Goal: Find contact information: Find contact information

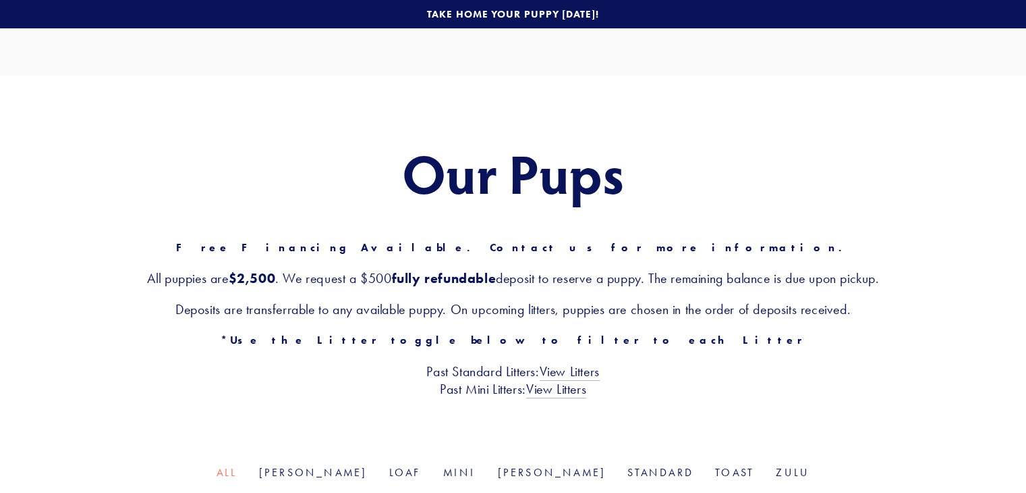
click at [0, 0] on img at bounding box center [0, 0] width 0 height 0
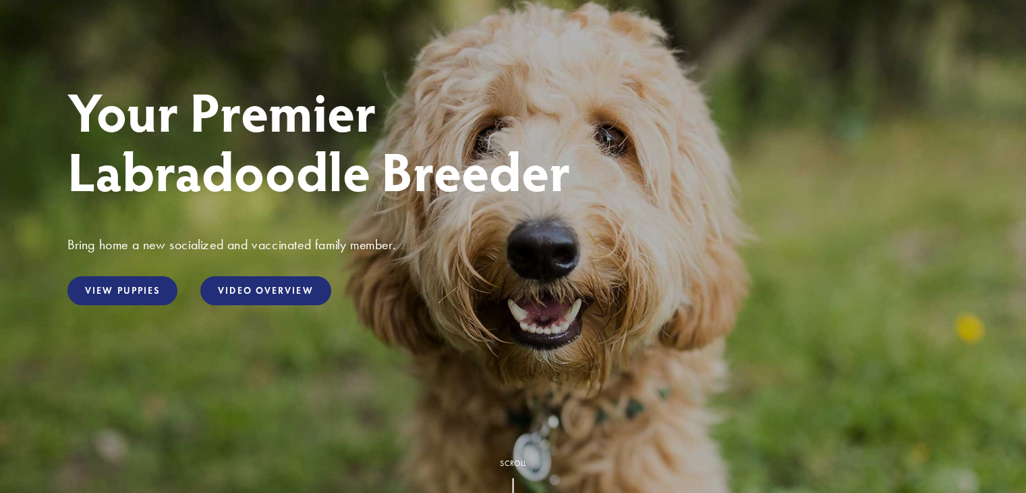
scroll to position [137, 0]
click at [117, 295] on link "View Puppies" at bounding box center [122, 291] width 110 height 29
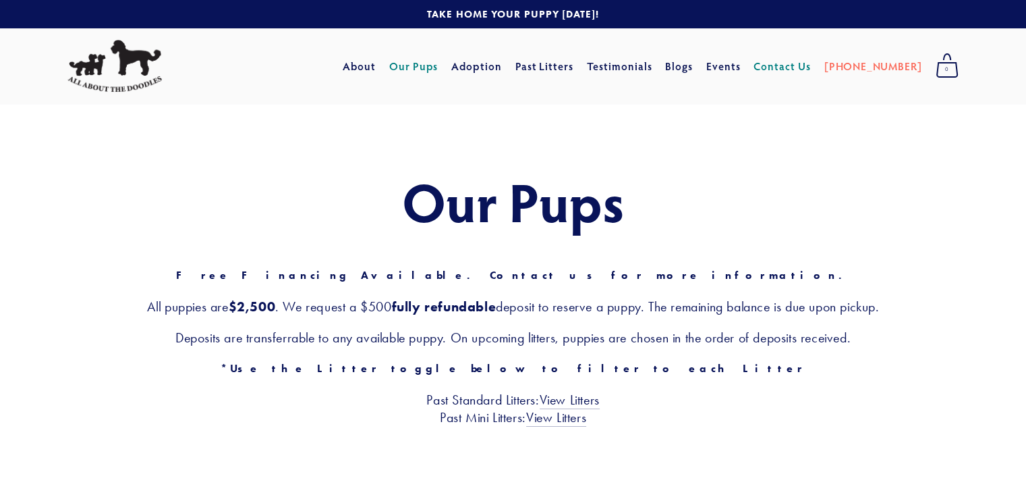
click at [798, 70] on link "Contact Us" at bounding box center [782, 66] width 57 height 24
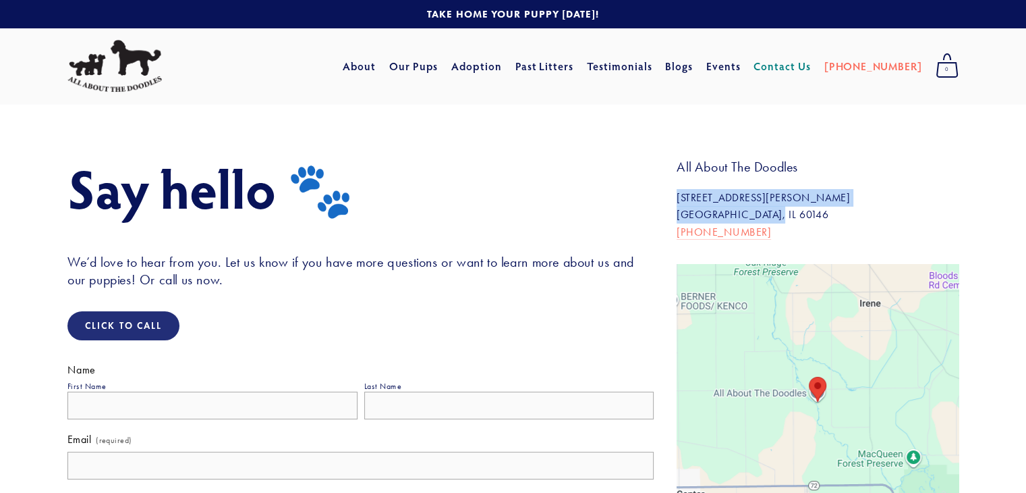
drag, startPoint x: 765, startPoint y: 215, endPoint x: 671, endPoint y: 199, distance: 94.5
click at [671, 199] on div "All About The Doodles 34697 Wheeler Rd Kirkland, IL 60146 815-501-3900" at bounding box center [817, 205] width 305 height 94
copy p "[STREET_ADDRESS][PERSON_NAME][PERSON_NAME]"
click at [755, 225] on p "34697 Wheeler Rd Kirkland, IL 60146 815-501-3900" at bounding box center [818, 215] width 282 height 52
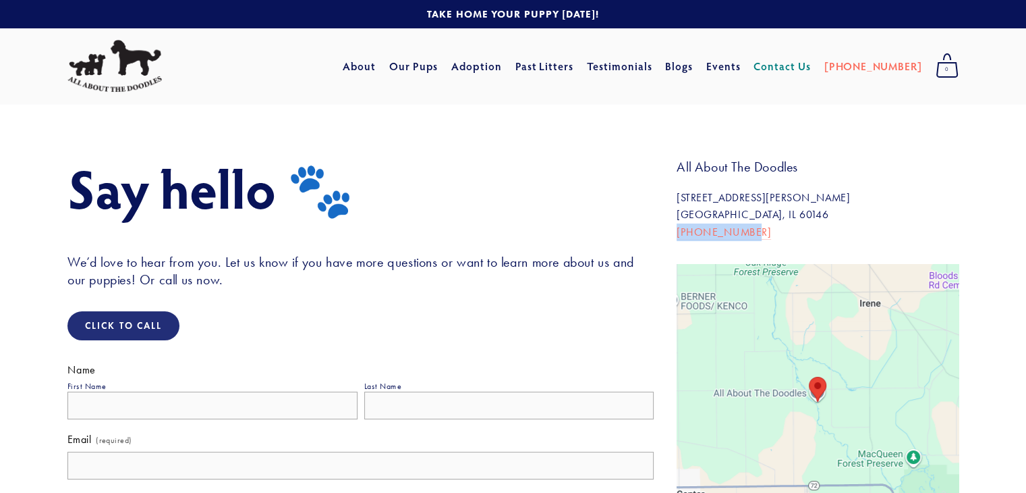
drag, startPoint x: 750, startPoint y: 233, endPoint x: 674, endPoint y: 232, distance: 76.3
click at [674, 232] on div "All About The Doodles 34697 Wheeler Rd Kirkland, IL 60146 815-501-3900" at bounding box center [817, 205] width 305 height 94
copy link "[PHONE_NUMBER]"
